Goal: Find specific page/section: Find specific page/section

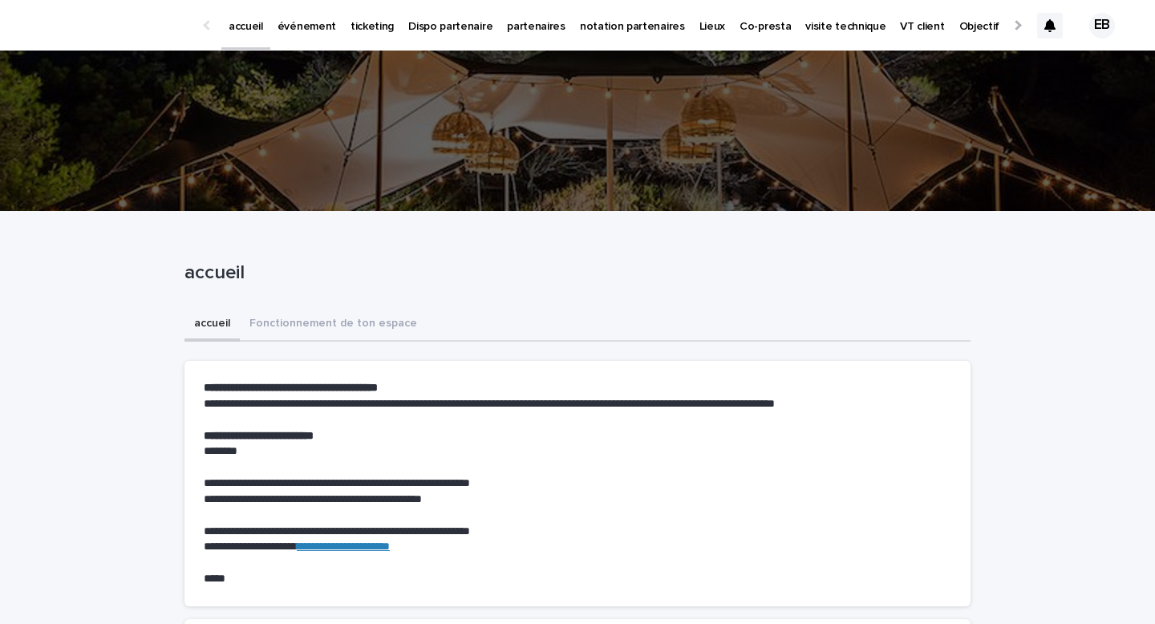
click at [286, 24] on p "événement" at bounding box center [307, 17] width 59 height 34
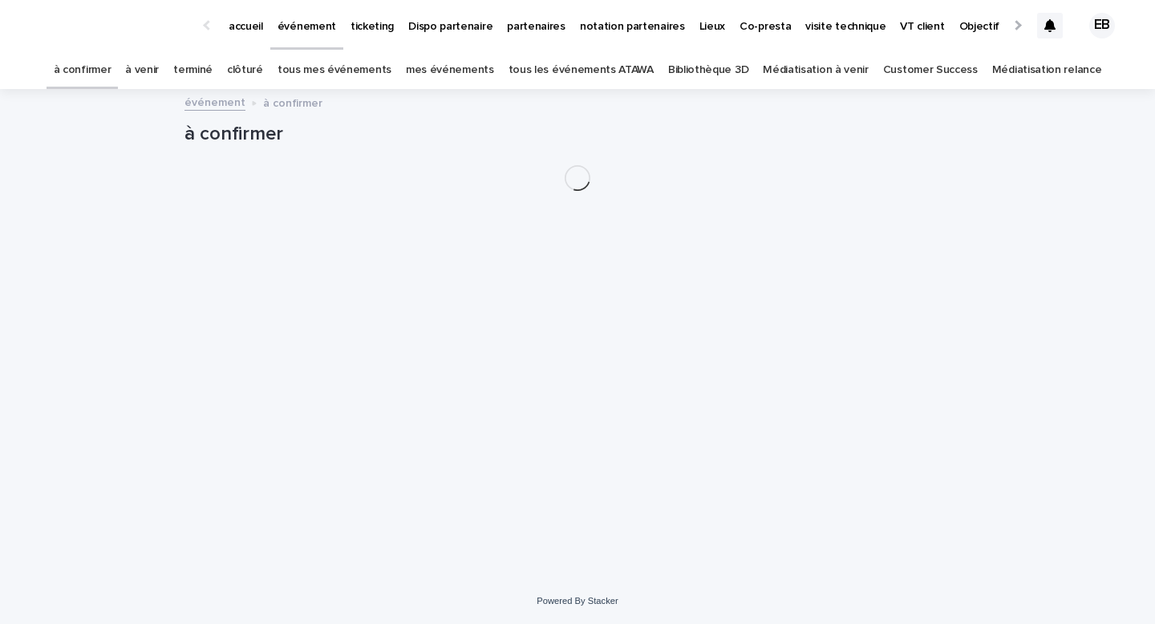
click at [560, 68] on link "tous les événements ATAWA" at bounding box center [581, 70] width 145 height 38
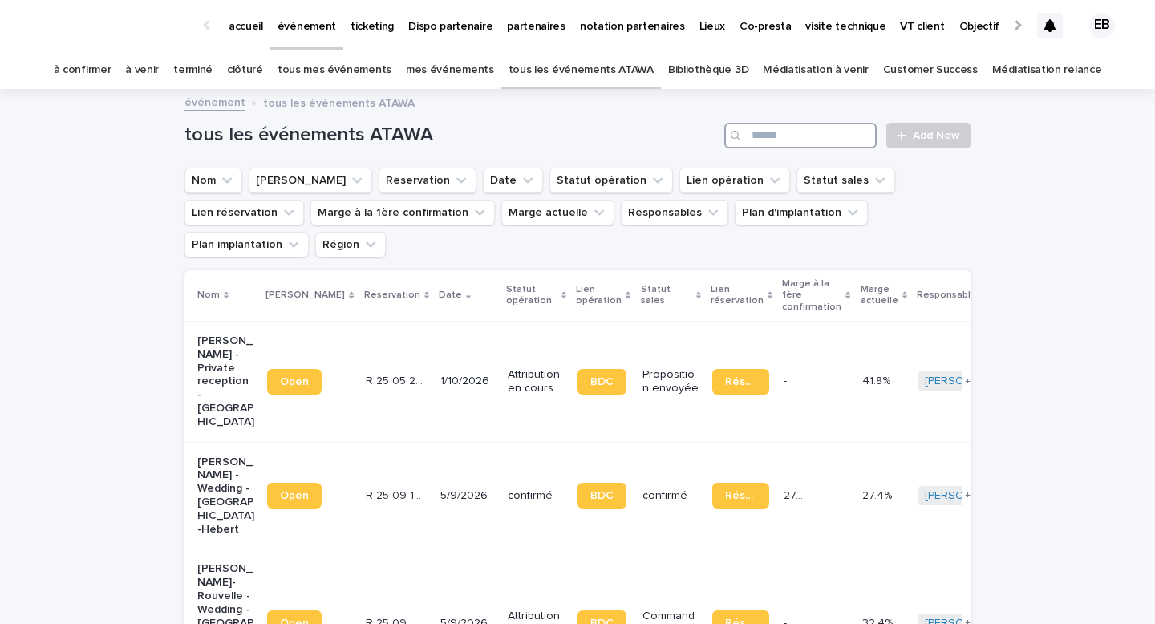
click at [781, 137] on input "Search" at bounding box center [800, 136] width 152 height 26
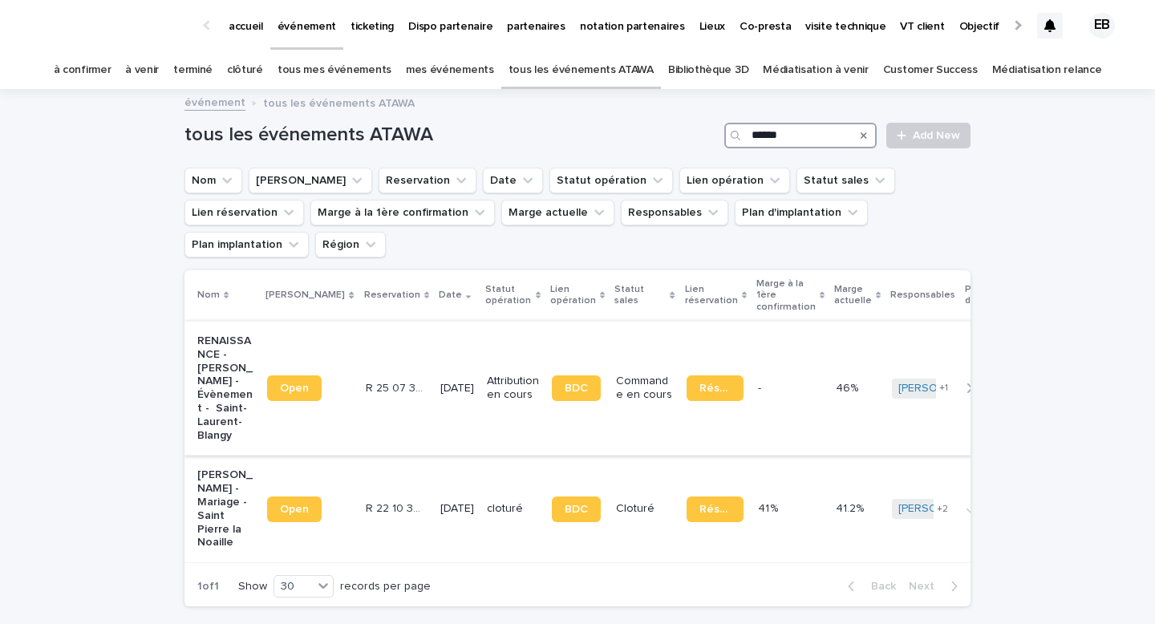
type input "******"
click at [359, 321] on td "R 25 07 3179 R 25 07 3179" at bounding box center [396, 388] width 75 height 134
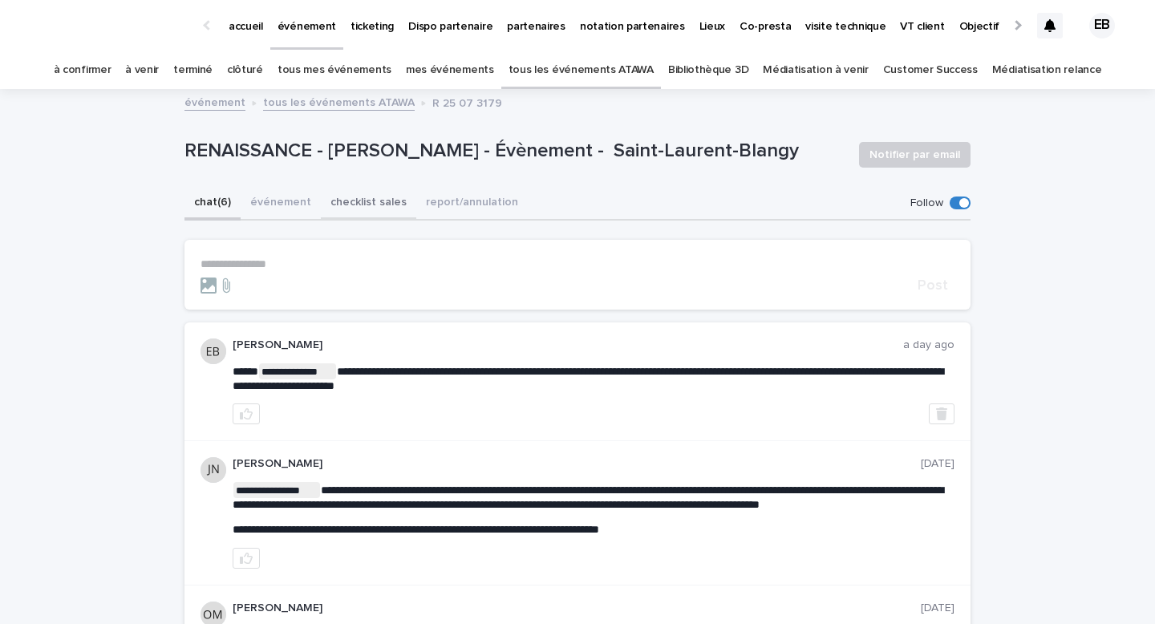
click at [271, 197] on button "événement" at bounding box center [281, 204] width 80 height 34
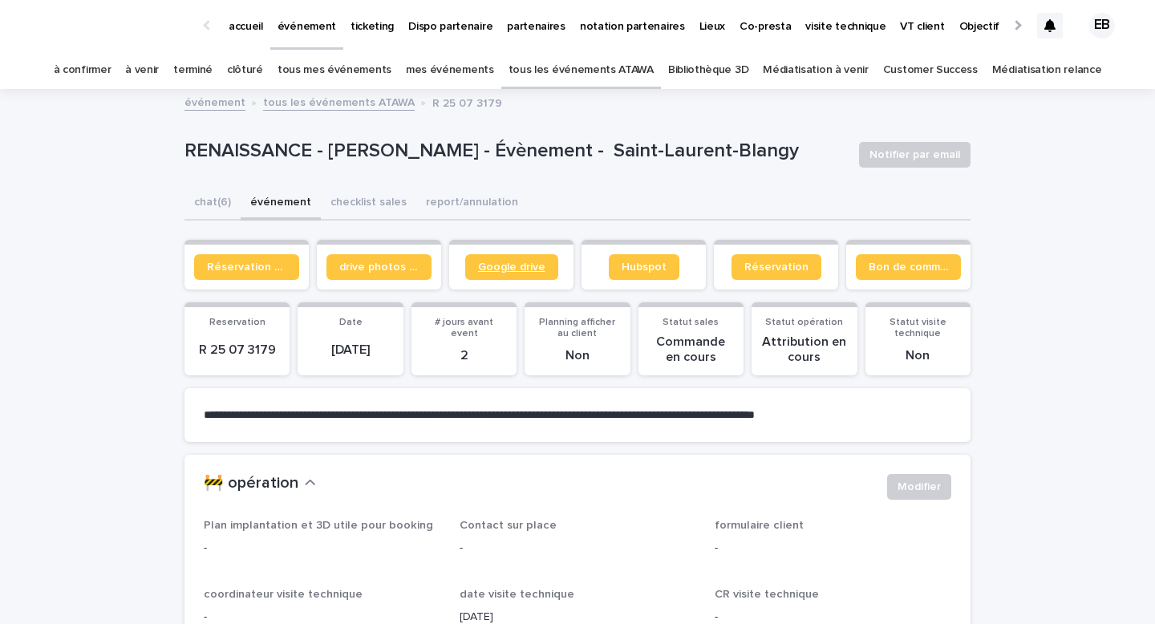
click at [525, 267] on span "Google drive" at bounding box center [511, 266] width 67 height 11
